Goal: Task Accomplishment & Management: Manage account settings

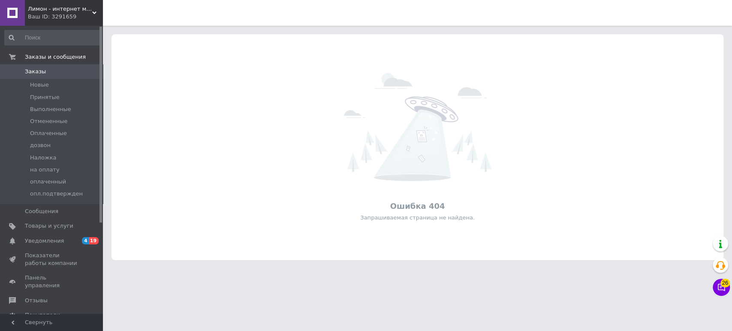
click at [89, 15] on div "Ваш ID: 3291659" at bounding box center [65, 17] width 75 height 8
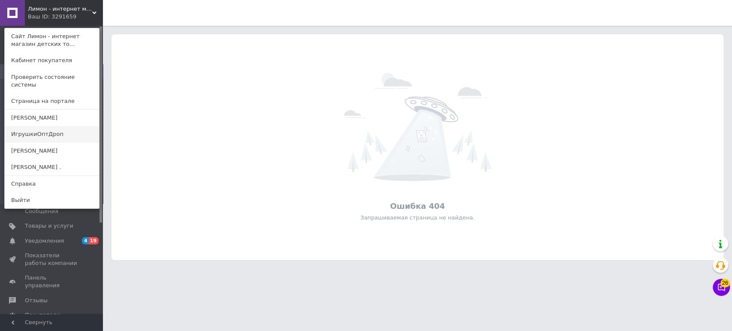
click at [65, 131] on link "ИгрушкиОптДроп" at bounding box center [52, 134] width 94 height 16
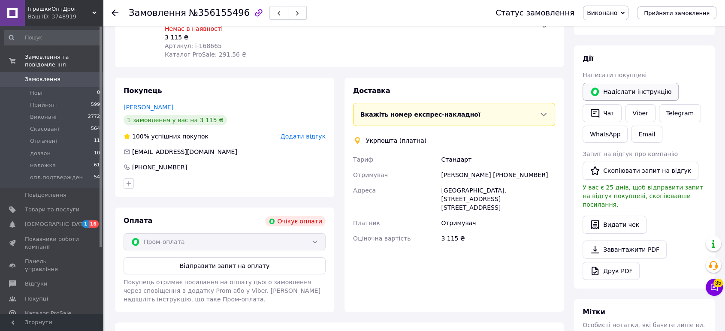
scroll to position [30, 0]
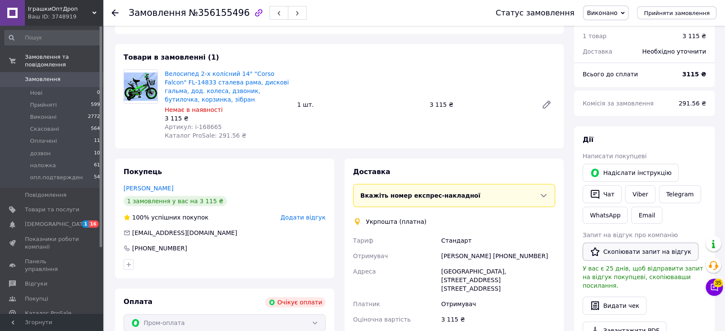
click at [644, 256] on button "Скопіювати запит на відгук" at bounding box center [641, 252] width 116 height 18
click at [76, 221] on link "[DEMOGRAPHIC_DATA] 1 16" at bounding box center [52, 224] width 105 height 15
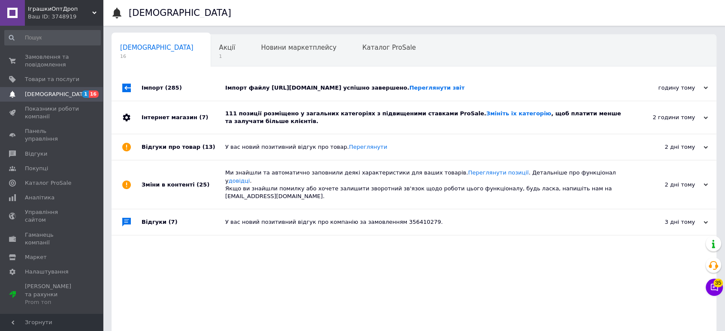
click at [284, 92] on div "Імпорт файлу [URL][DOMAIN_NAME] успішно завершено. Переглянути звіт" at bounding box center [423, 88] width 397 height 26
click at [219, 55] on span "1" at bounding box center [227, 56] width 16 height 6
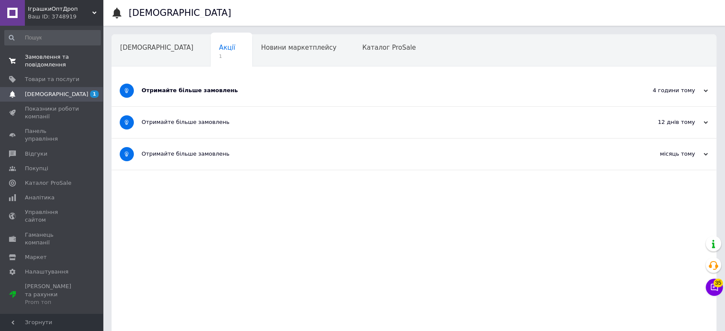
click at [60, 58] on span "Замовлення та повідомлення" at bounding box center [52, 60] width 54 height 15
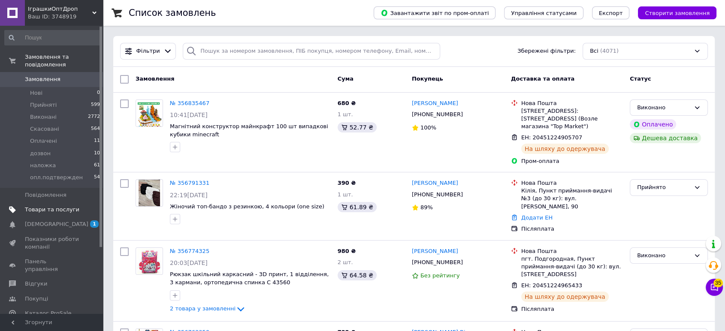
click at [64, 206] on span "Товари та послуги" at bounding box center [52, 210] width 54 height 8
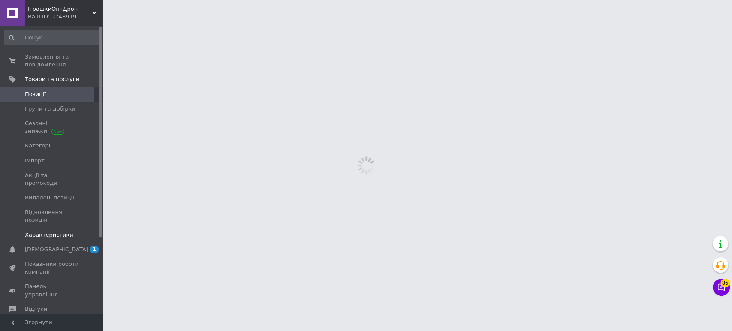
click at [48, 228] on link "Характеристики" at bounding box center [52, 235] width 105 height 15
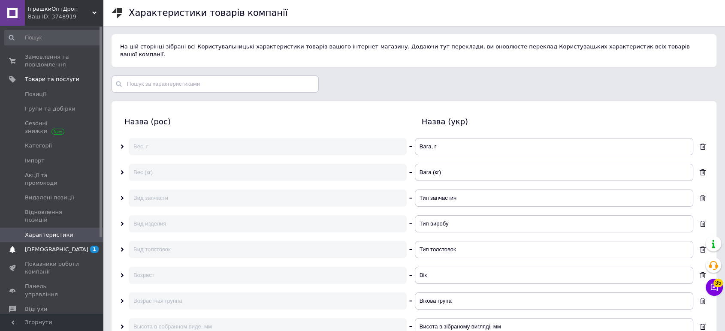
click at [54, 246] on span "[DEMOGRAPHIC_DATA]" at bounding box center [56, 250] width 63 height 8
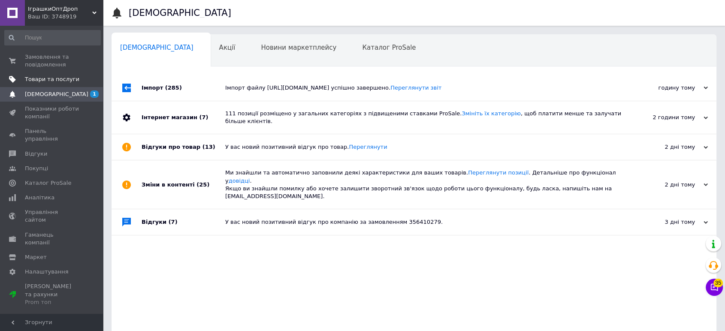
click at [48, 73] on link "Товари та послуги" at bounding box center [52, 79] width 105 height 15
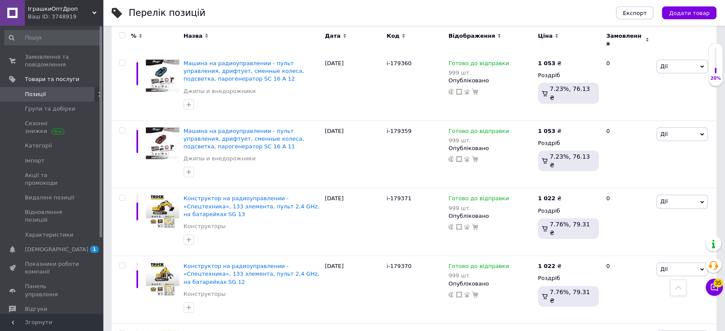
scroll to position [3710, 0]
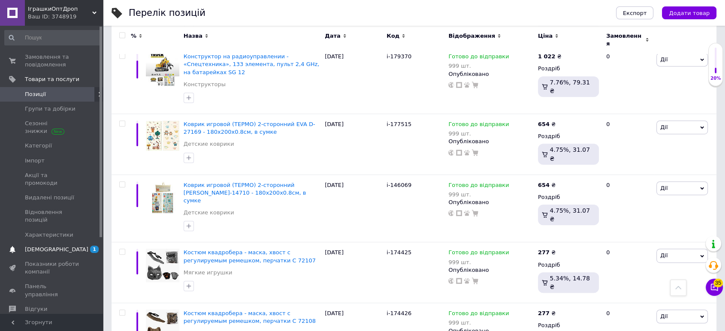
click at [59, 242] on link "[DEMOGRAPHIC_DATA] 1" at bounding box center [52, 249] width 105 height 15
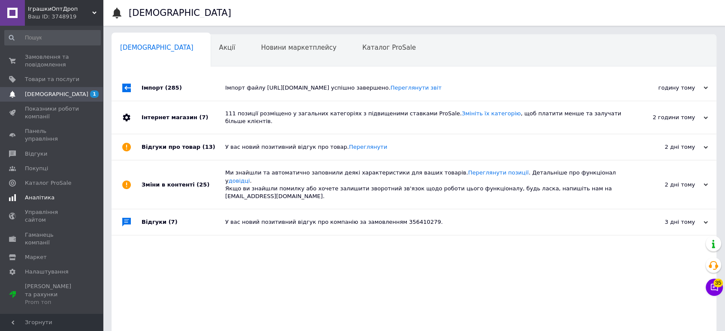
click at [55, 194] on span "Аналітика" at bounding box center [52, 198] width 54 height 8
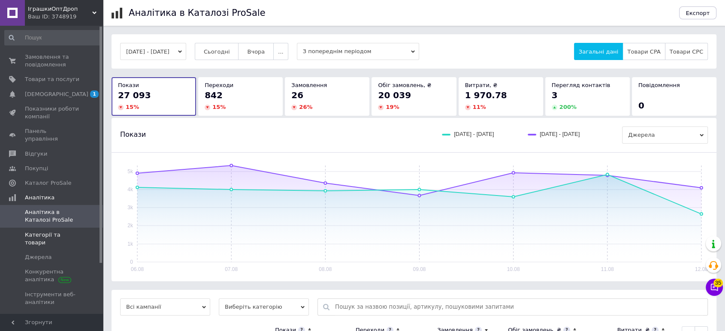
click at [79, 231] on span "Категорії та товари" at bounding box center [51, 238] width 103 height 15
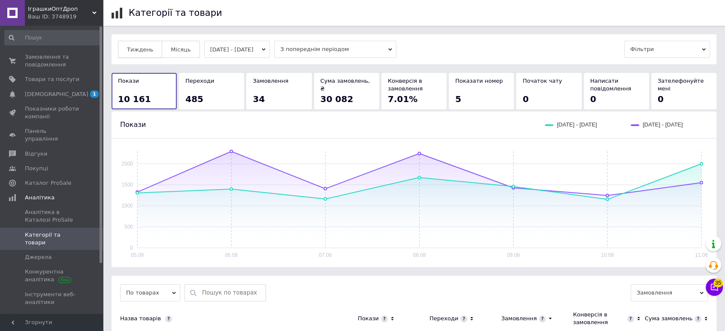
click at [145, 50] on span "Тиждень" at bounding box center [140, 49] width 26 height 6
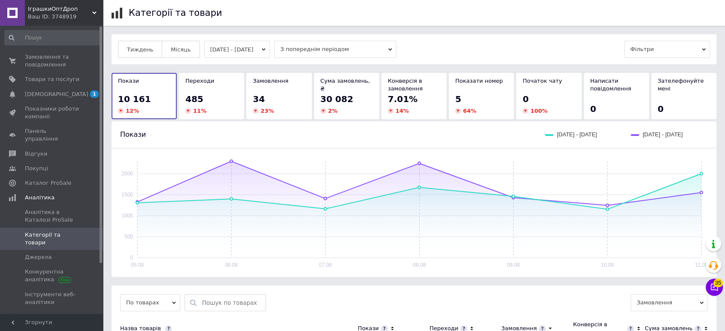
click at [224, 50] on button "[DATE] - [DATE]" at bounding box center [237, 49] width 66 height 17
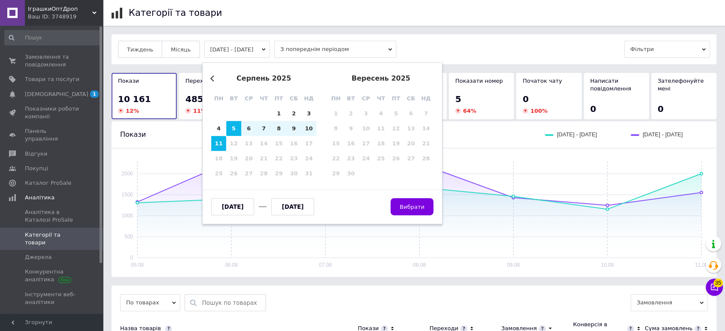
click at [534, 54] on div "Тиждень Місяць [DATE] - [DATE] Previous Month серпень 2025 пн вт ср чт пт сб нд…" at bounding box center [414, 49] width 592 height 17
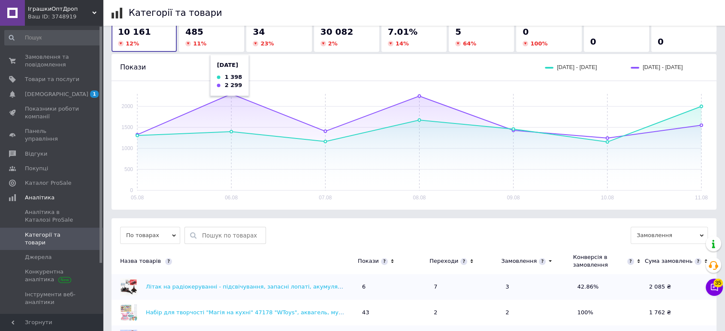
scroll to position [95, 0]
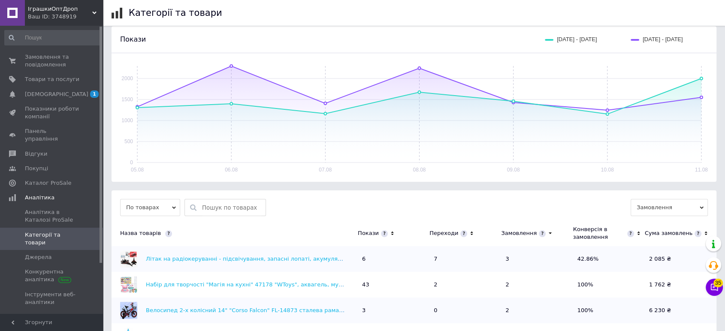
click at [233, 204] on input "text" at bounding box center [231, 208] width 59 height 16
type input "skidka"
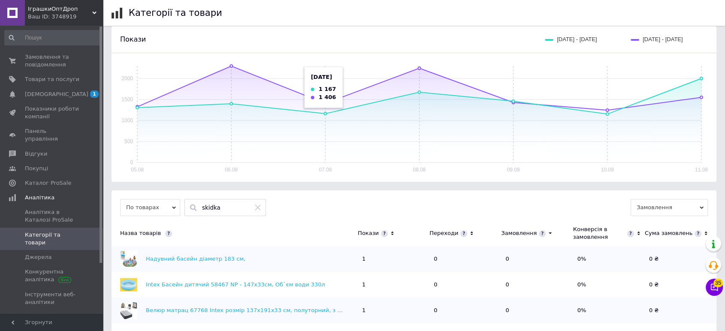
scroll to position [117, 0]
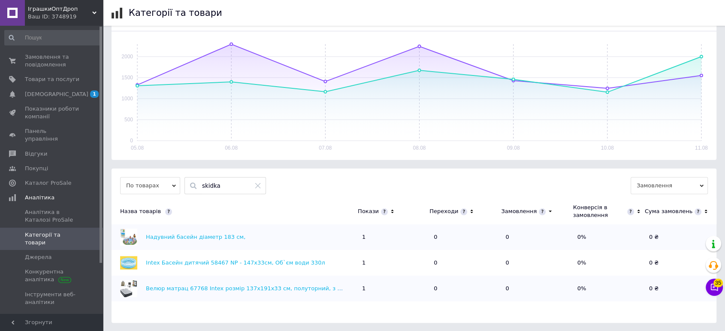
click at [391, 212] on icon at bounding box center [393, 211] width 6 height 7
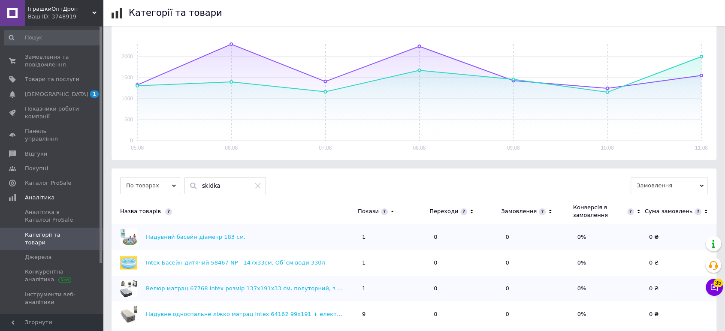
click at [391, 212] on icon at bounding box center [393, 211] width 6 height 7
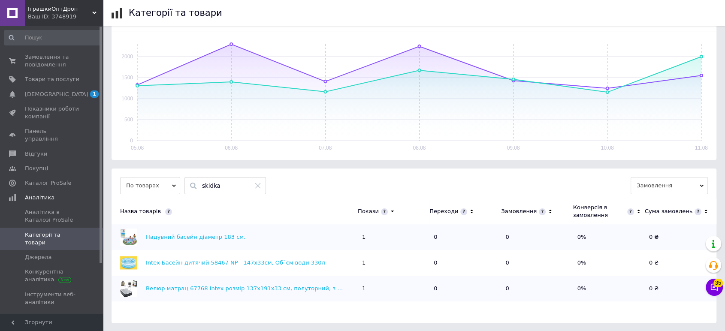
click at [390, 212] on icon at bounding box center [393, 211] width 6 height 7
click at [397, 209] on th "Покази" at bounding box center [394, 212] width 72 height 26
click at [390, 213] on icon at bounding box center [393, 211] width 6 height 7
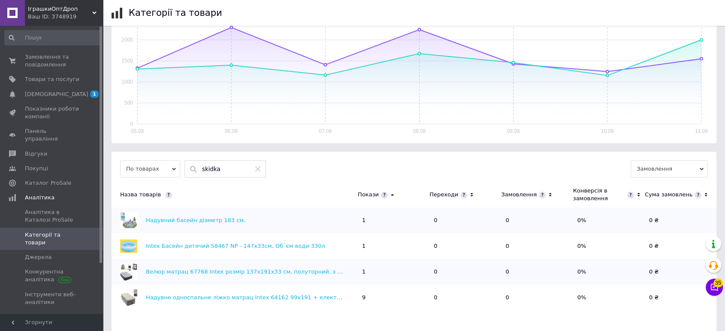
scroll to position [143, 0]
